Goal: Transaction & Acquisition: Purchase product/service

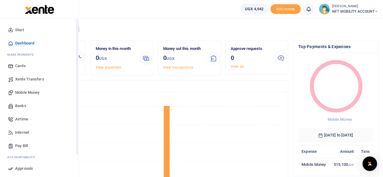
scroll to position [5, 5]
click at [21, 92] on span "Mobile Money" at bounding box center [27, 93] width 24 height 6
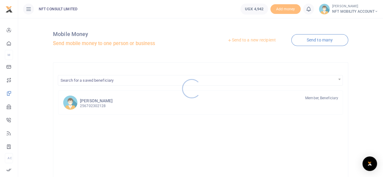
click at [247, 44] on div at bounding box center [191, 88] width 383 height 177
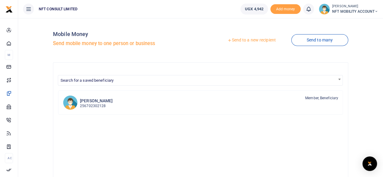
click at [247, 41] on link "Send to a new recipient" at bounding box center [251, 40] width 79 height 11
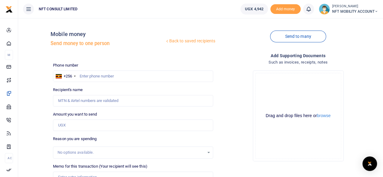
click at [97, 75] on div at bounding box center [191, 88] width 383 height 177
click at [97, 77] on input "text" at bounding box center [133, 77] width 160 height 12
type input "775360207"
type input "[PERSON_NAME]"
type input "775360207"
